Goal: Communication & Community: Answer question/provide support

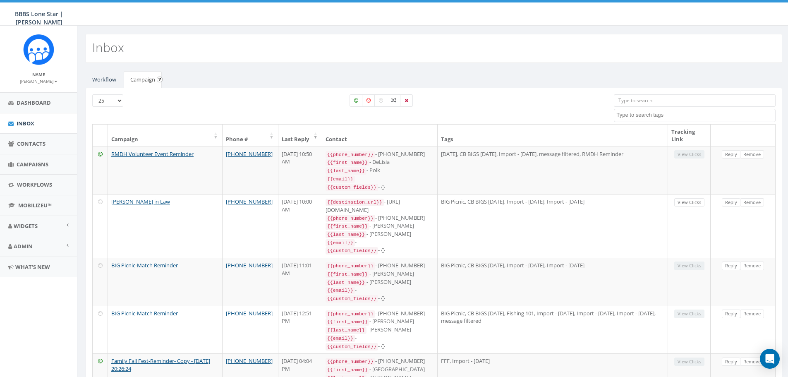
select select
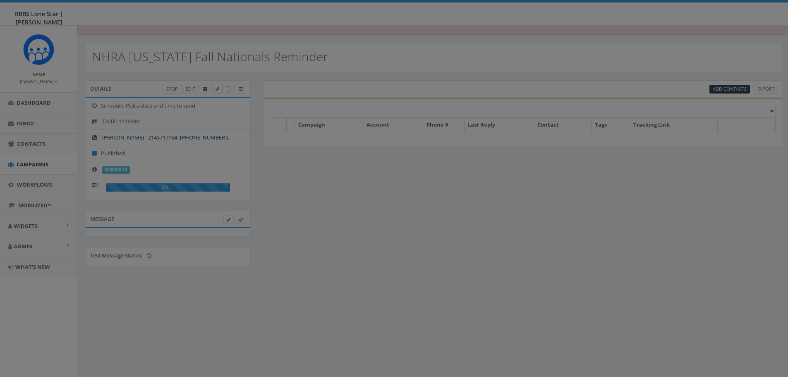
scroll to position [9, 0]
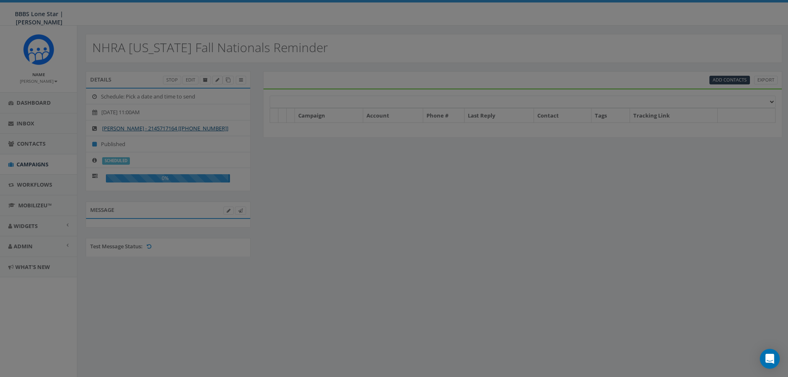
click at [474, 257] on div at bounding box center [394, 188] width 788 height 377
click at [42, 118] on div at bounding box center [394, 188] width 788 height 377
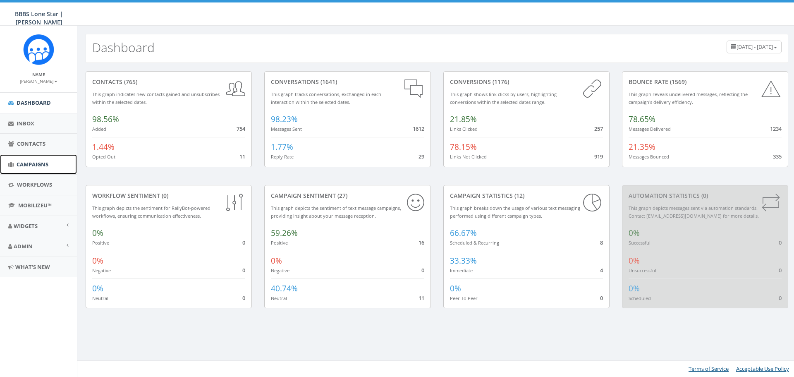
click at [29, 163] on span "Campaigns" at bounding box center [33, 164] width 32 height 7
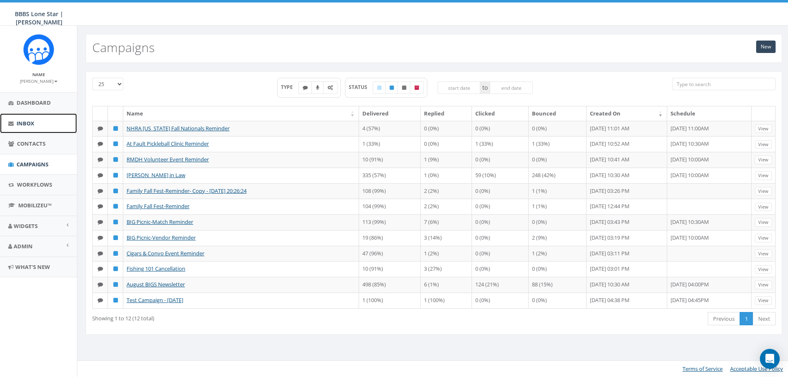
click at [28, 127] on link "Inbox" at bounding box center [38, 123] width 77 height 20
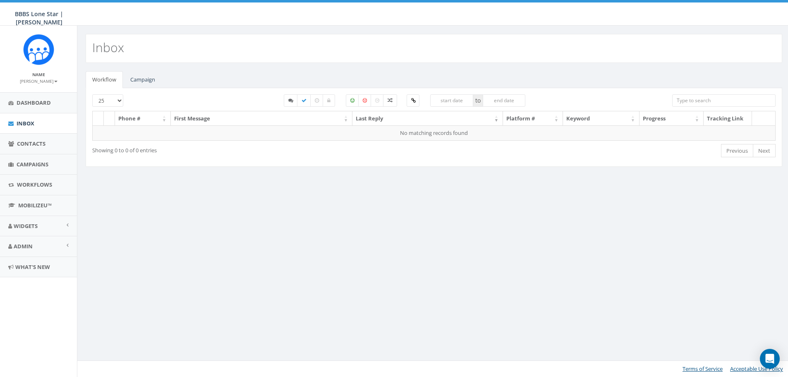
select select
click at [153, 82] on link "Campaign" at bounding box center [143, 79] width 38 height 17
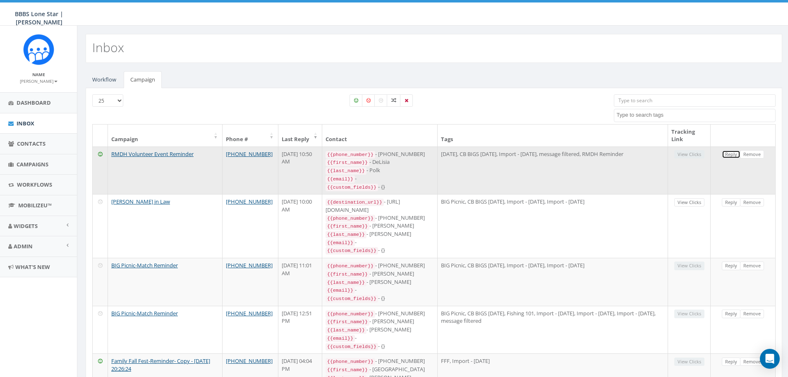
click at [732, 154] on link "Reply" at bounding box center [731, 154] width 19 height 9
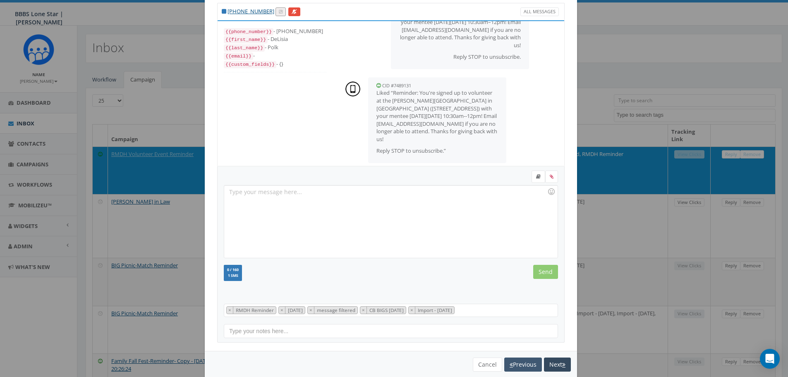
scroll to position [38, 0]
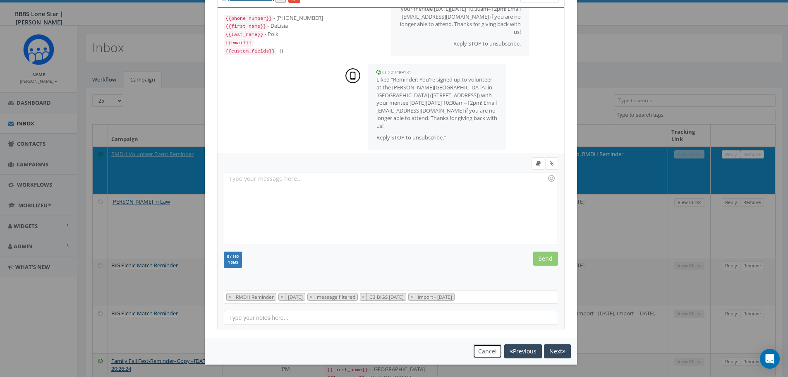
click at [483, 353] on button "Cancel" at bounding box center [487, 351] width 29 height 14
